Goal: Information Seeking & Learning: Learn about a topic

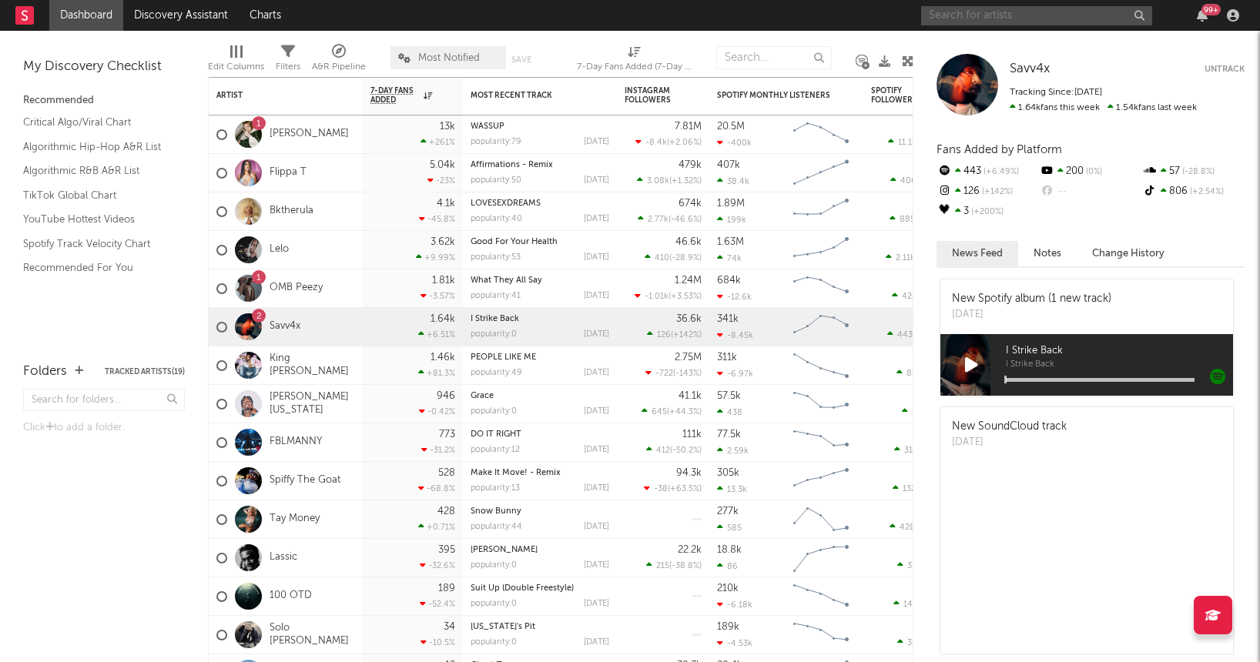
click at [976, 16] on input "text" at bounding box center [1036, 15] width 231 height 19
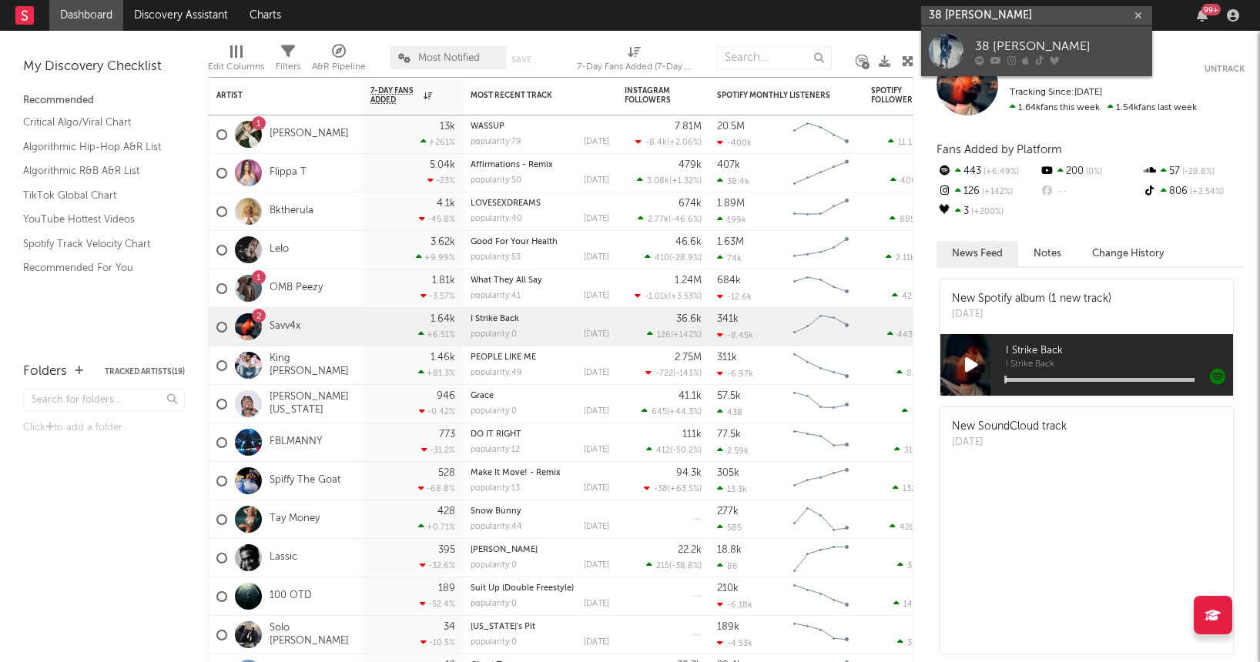
type input "38 [PERSON_NAME]"
click at [1007, 58] on icon at bounding box center [1011, 59] width 8 height 9
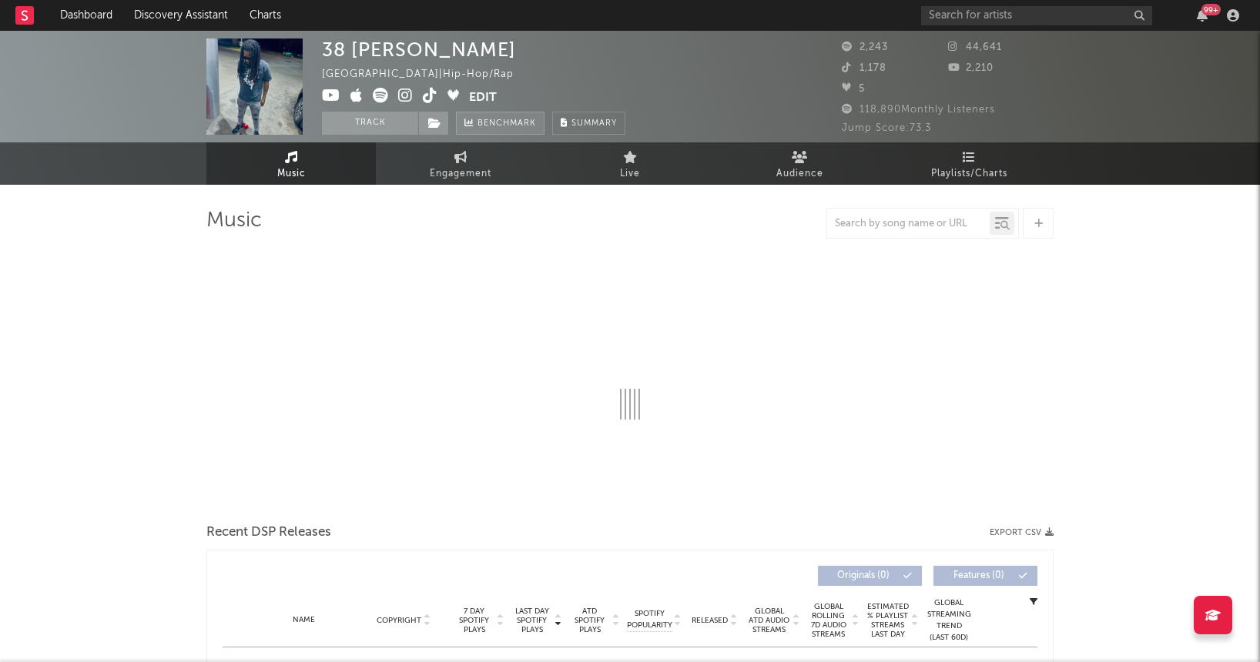
select select "6m"
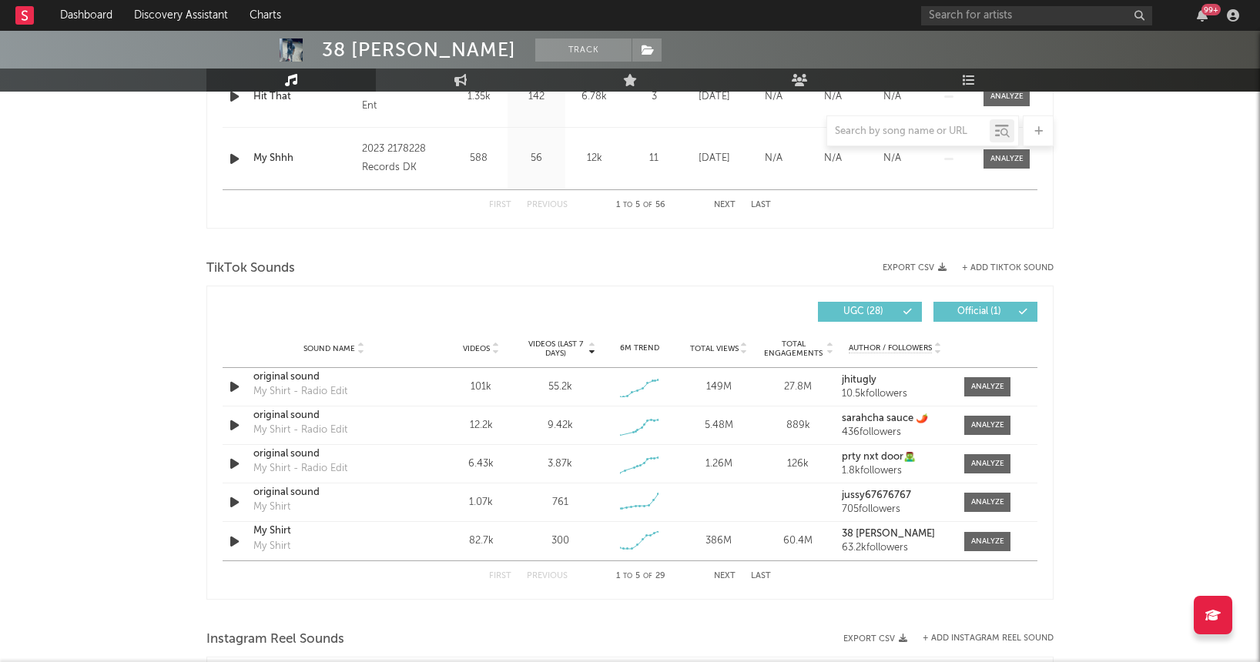
scroll to position [926, 0]
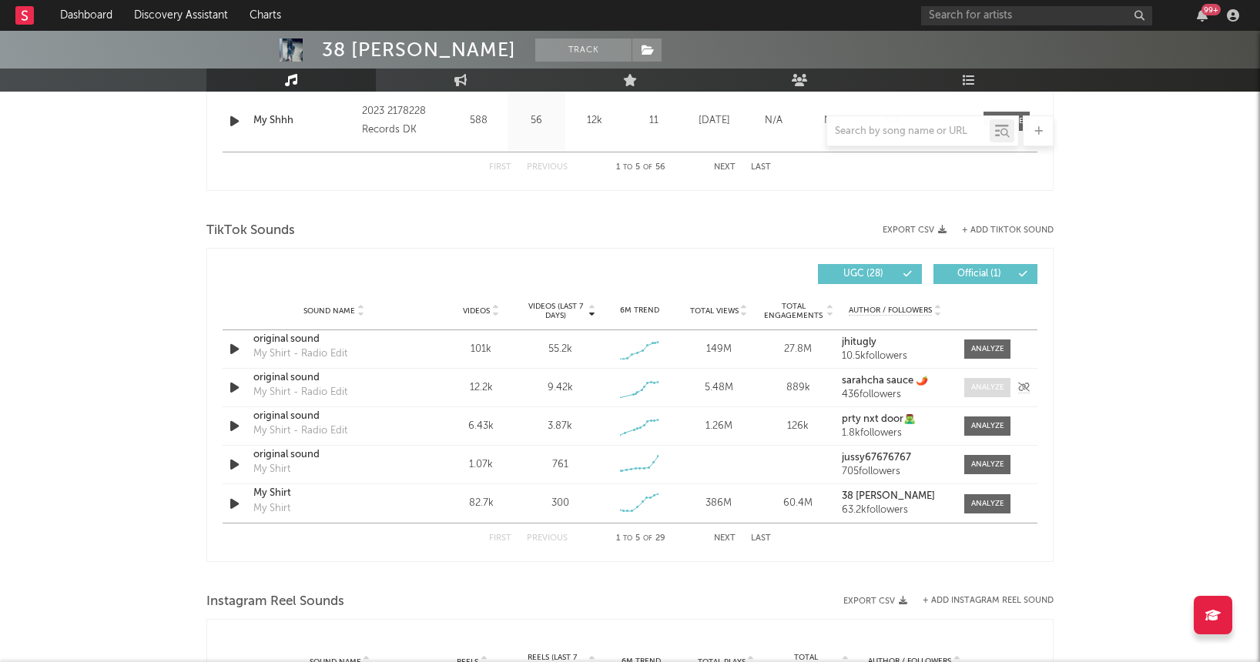
click at [971, 383] on div at bounding box center [987, 388] width 33 height 12
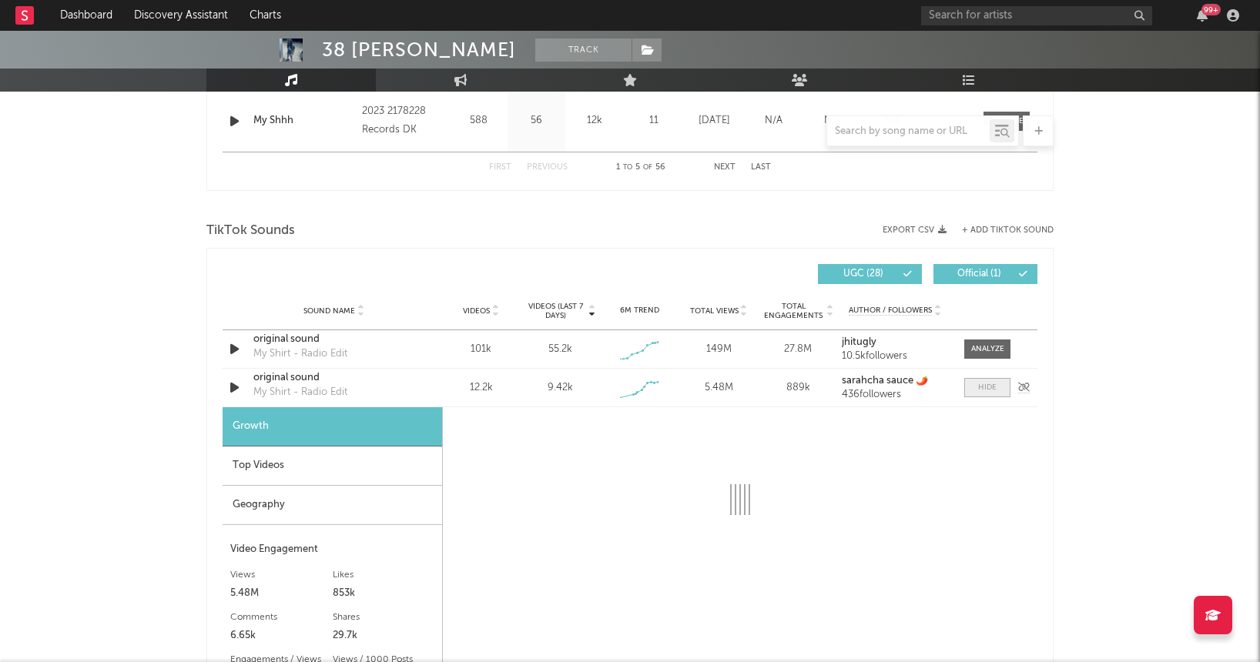
select select "1w"
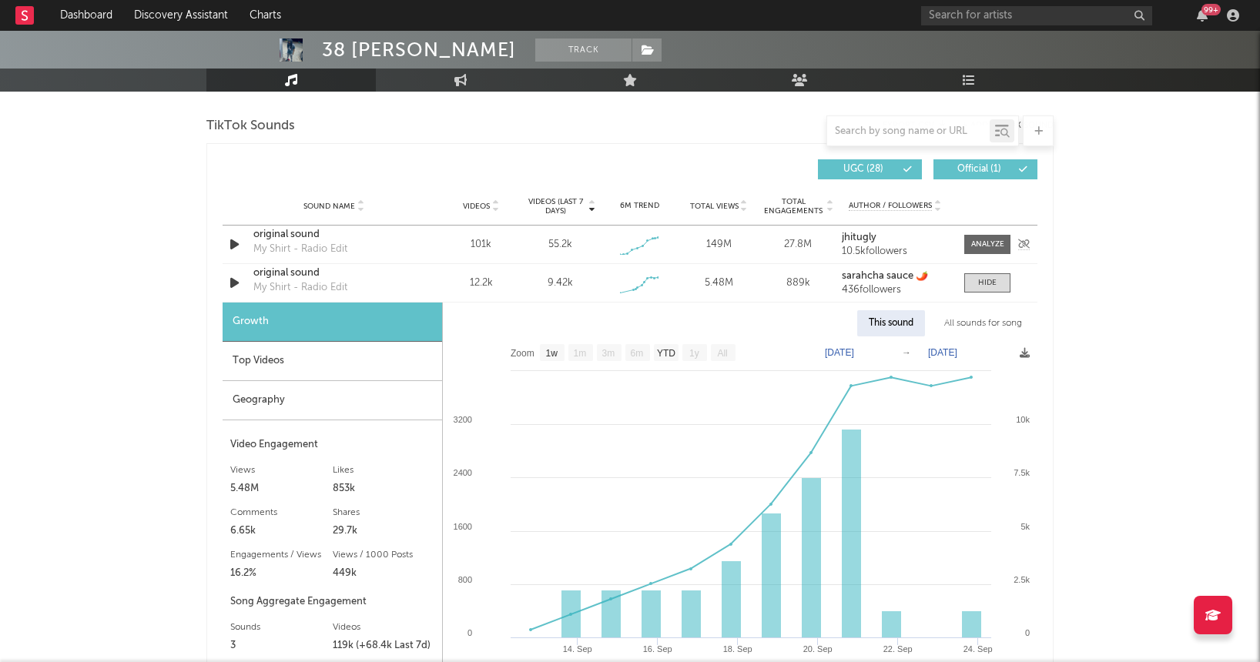
scroll to position [1035, 0]
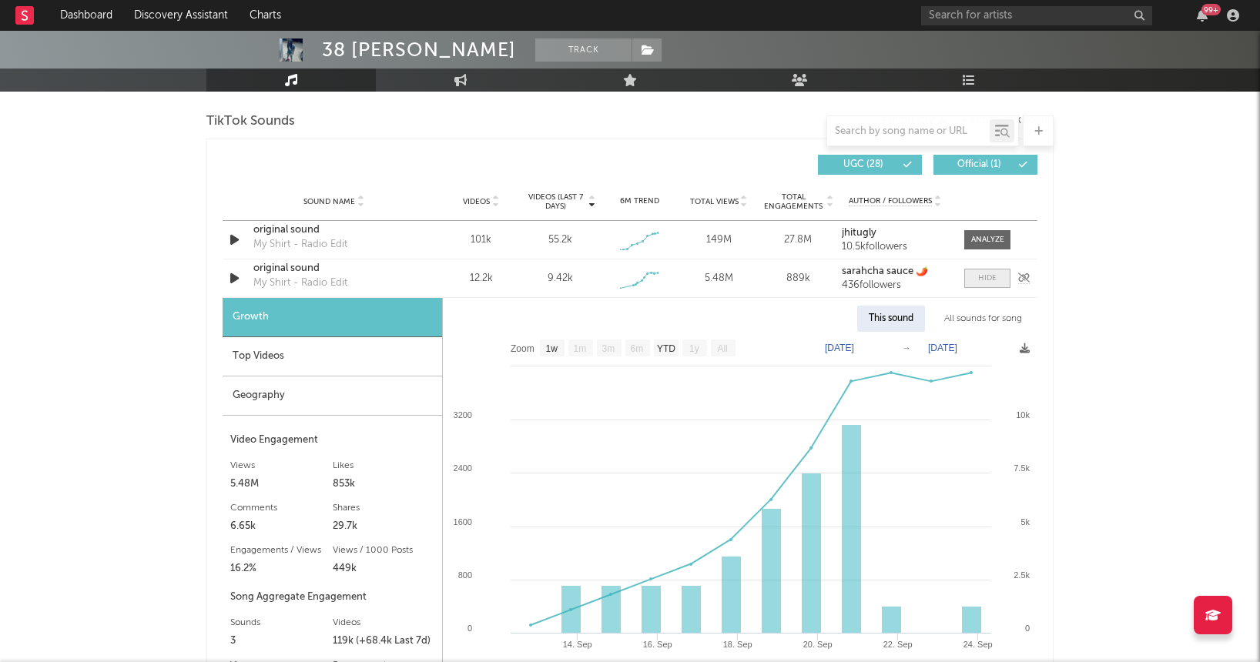
click at [980, 278] on div at bounding box center [987, 279] width 18 height 12
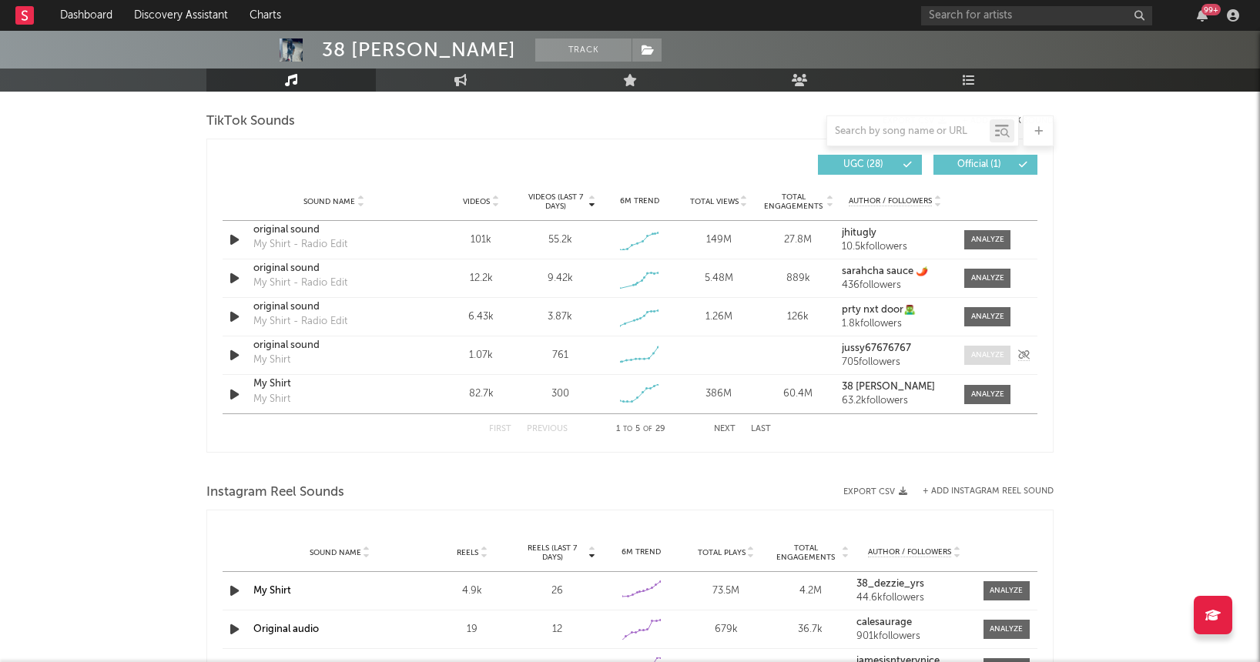
click at [973, 354] on div at bounding box center [987, 356] width 33 height 12
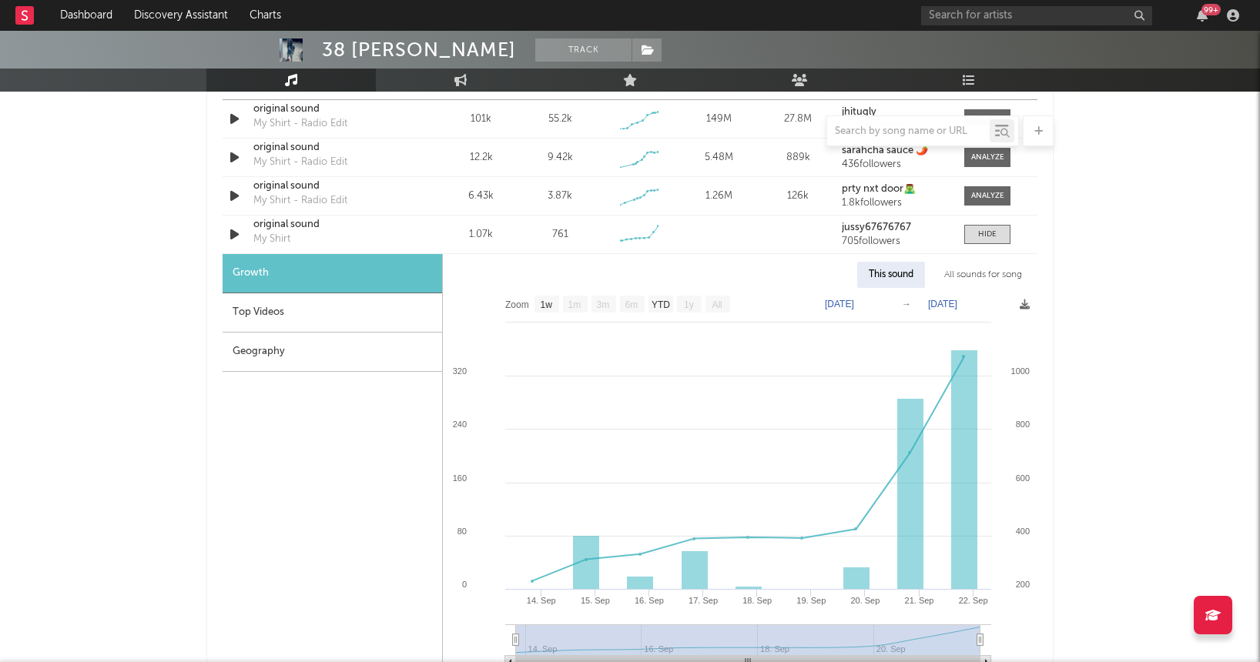
scroll to position [1184, 0]
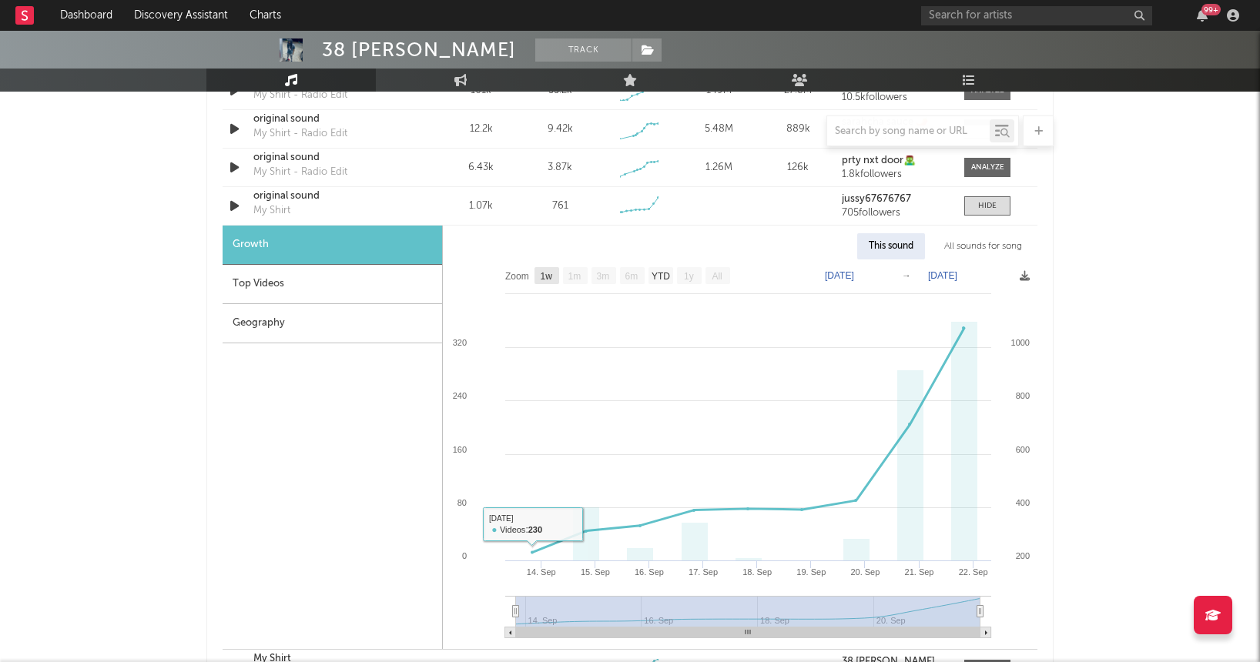
click at [547, 274] on text "1w" at bounding box center [547, 276] width 12 height 11
select select "1w"
type input "[DATE]"
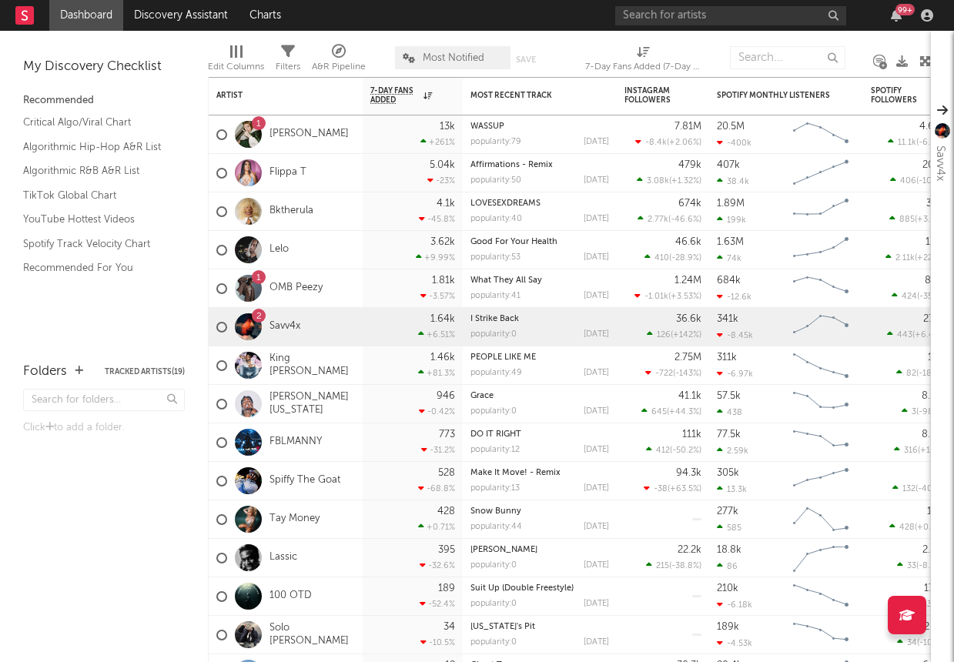
click at [674, 26] on div "99 +" at bounding box center [776, 15] width 323 height 31
click at [683, 19] on input "text" at bounding box center [730, 15] width 231 height 19
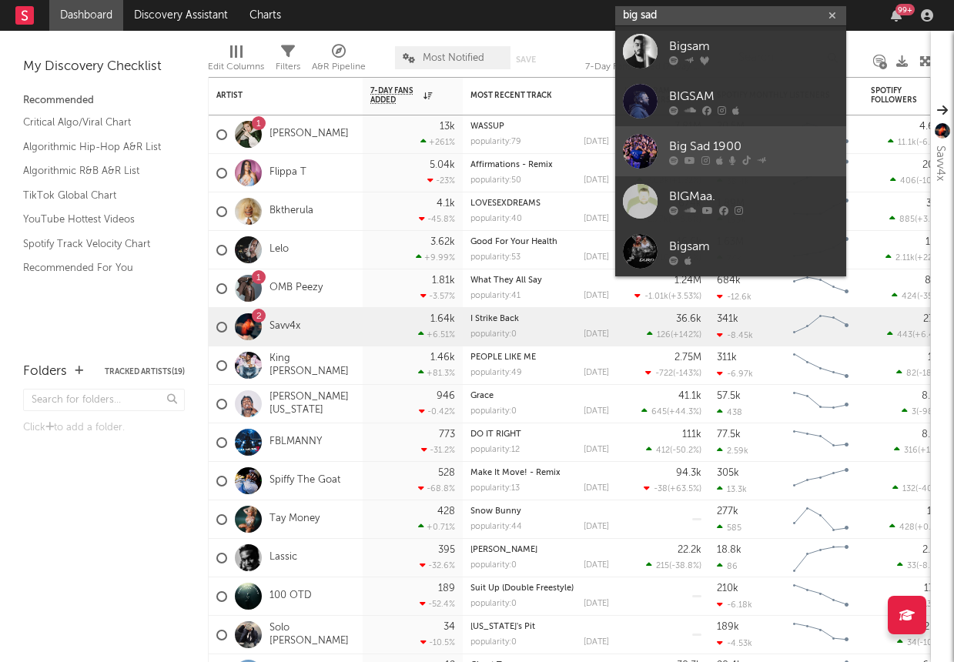
type input "big sad"
click at [704, 151] on div "Big Sad 1900" at bounding box center [753, 146] width 169 height 18
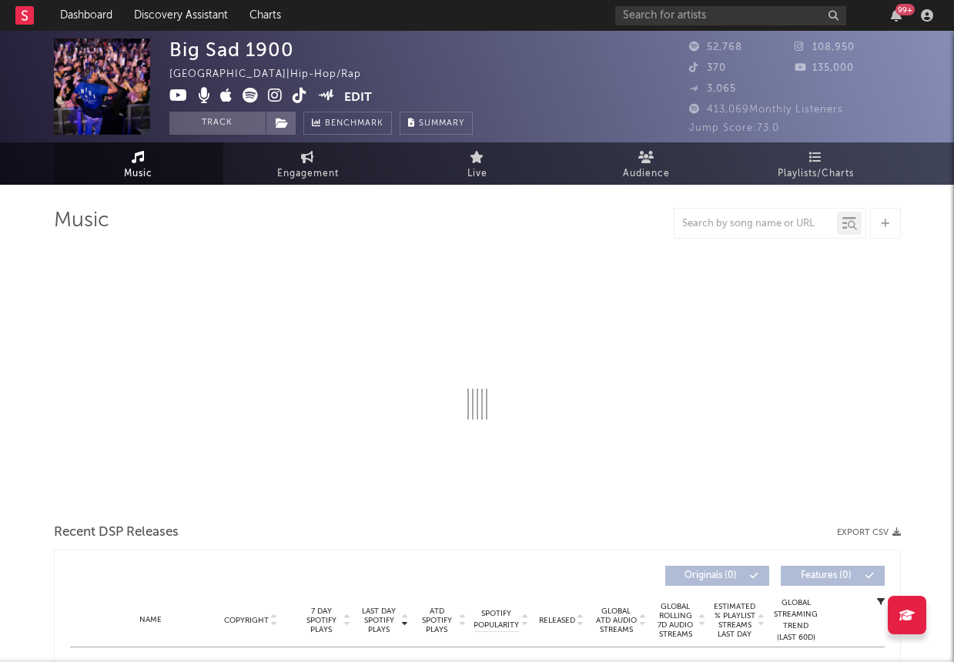
select select "6m"
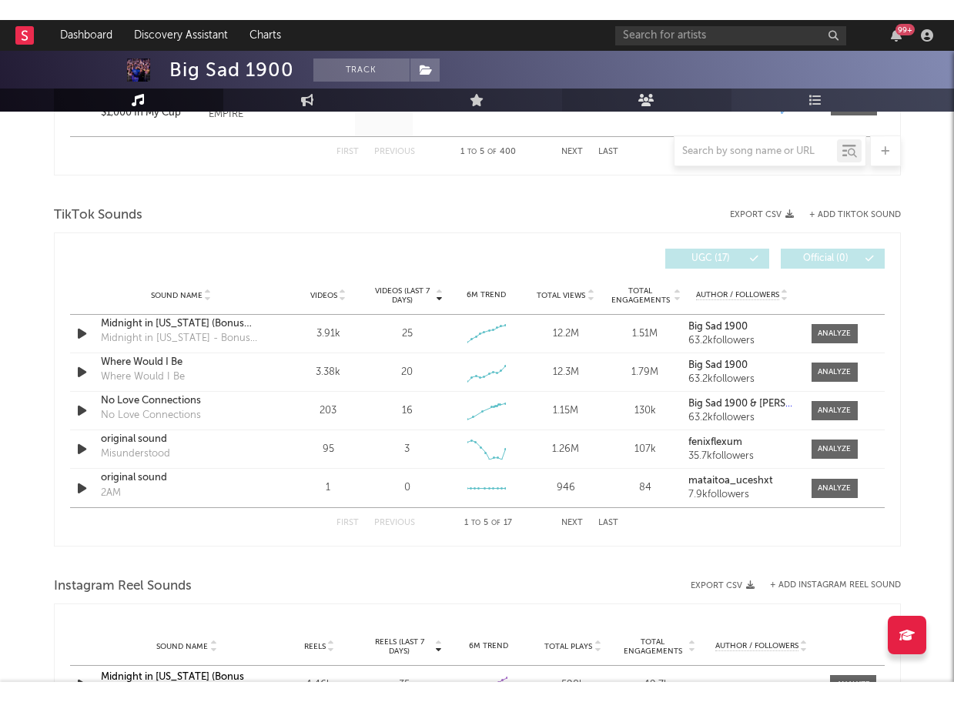
scroll to position [952, 0]
